Goal: Information Seeking & Learning: Find specific page/section

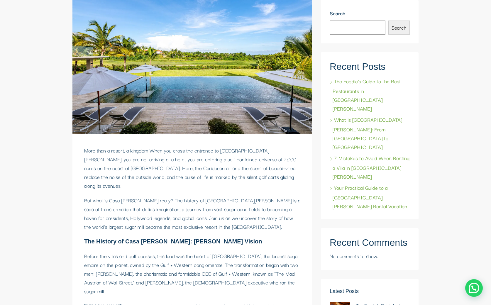
scroll to position [125, 0]
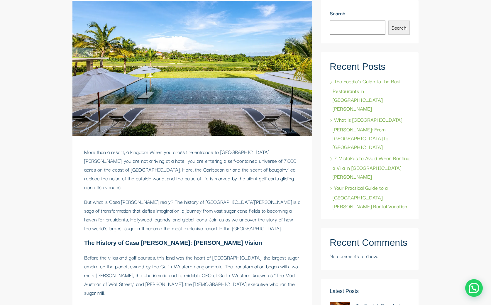
click at [344, 82] on link "The Foodie’s Guide to the Best Restaurants in [GEOGRAPHIC_DATA][PERSON_NAME]" at bounding box center [365, 94] width 71 height 35
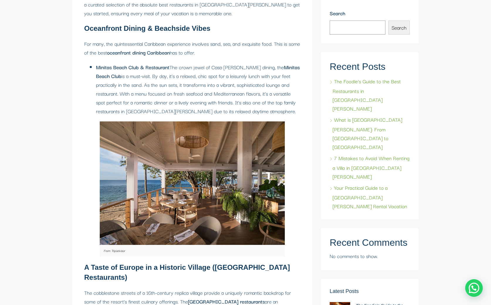
click at [399, 25] on button "Search" at bounding box center [398, 28] width 21 height 14
click at [344, 20] on label "Search" at bounding box center [370, 15] width 80 height 12
click at [344, 21] on input "Search" at bounding box center [358, 28] width 56 height 14
click at [344, 26] on input "Search" at bounding box center [358, 28] width 56 height 14
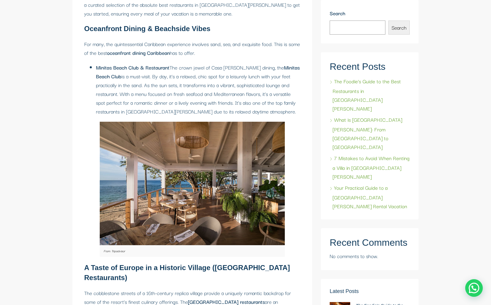
type input "www"
click at [404, 25] on button "Search" at bounding box center [398, 28] width 21 height 14
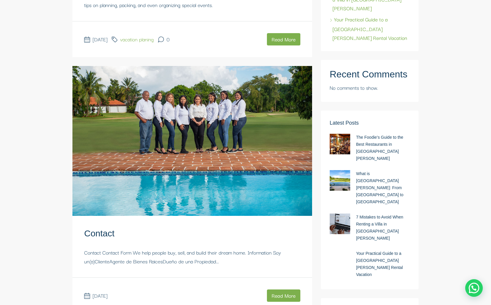
scroll to position [1286, 0]
